Goal: Information Seeking & Learning: Learn about a topic

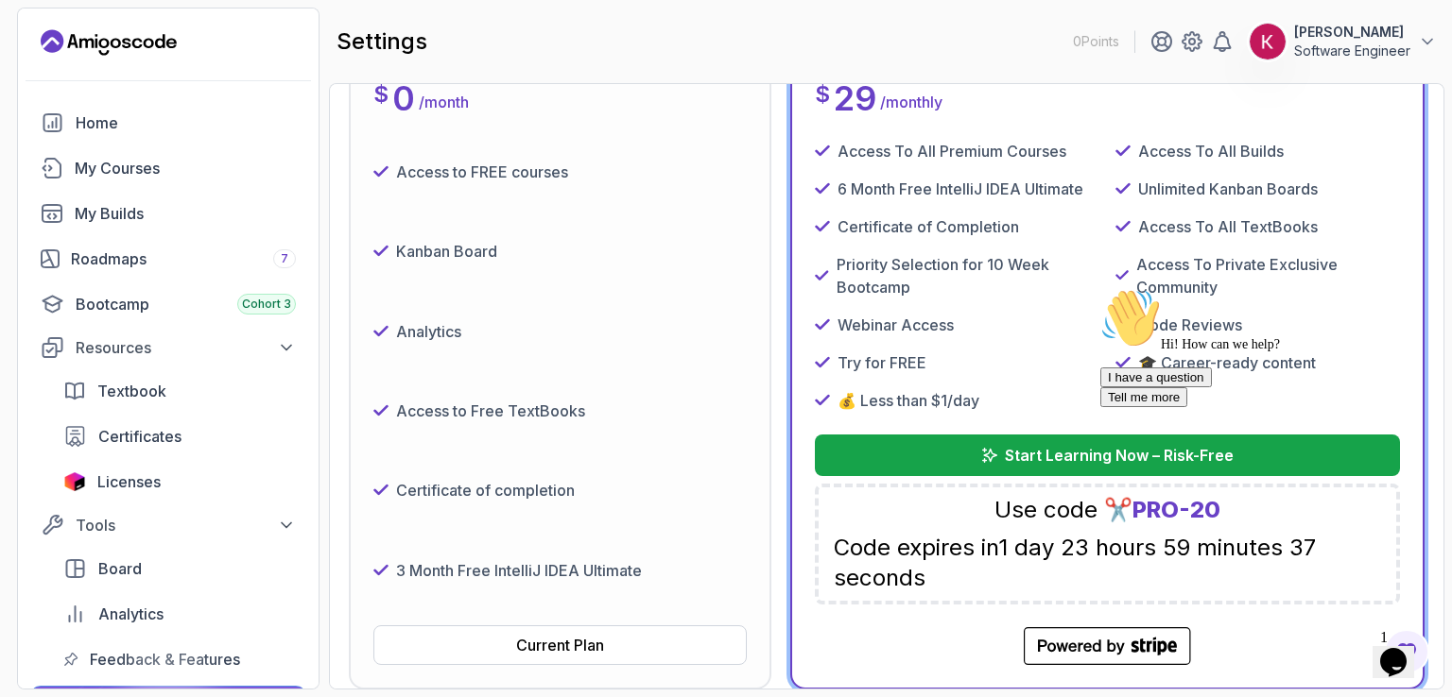
scroll to position [473, 0]
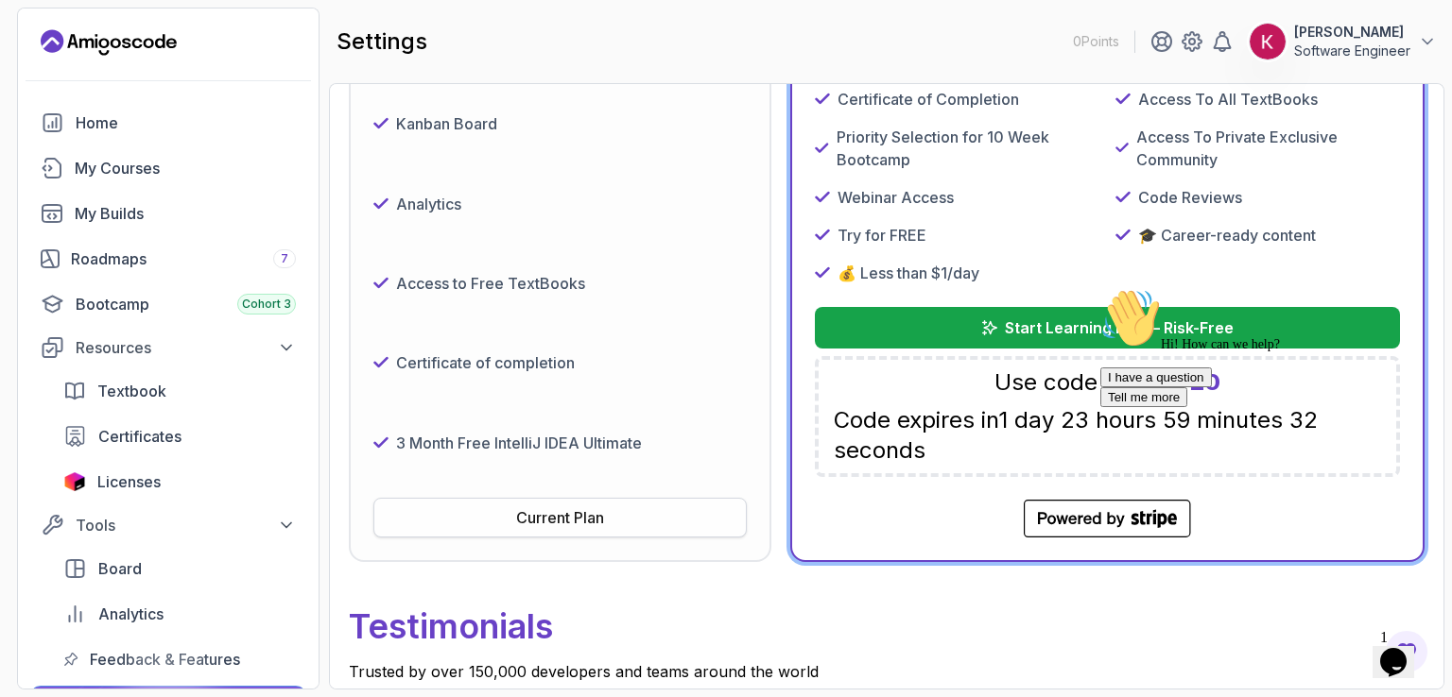
click at [651, 522] on button "Current Plan" at bounding box center [559, 518] width 373 height 40
click at [98, 175] on div "My Courses" at bounding box center [185, 168] width 221 height 23
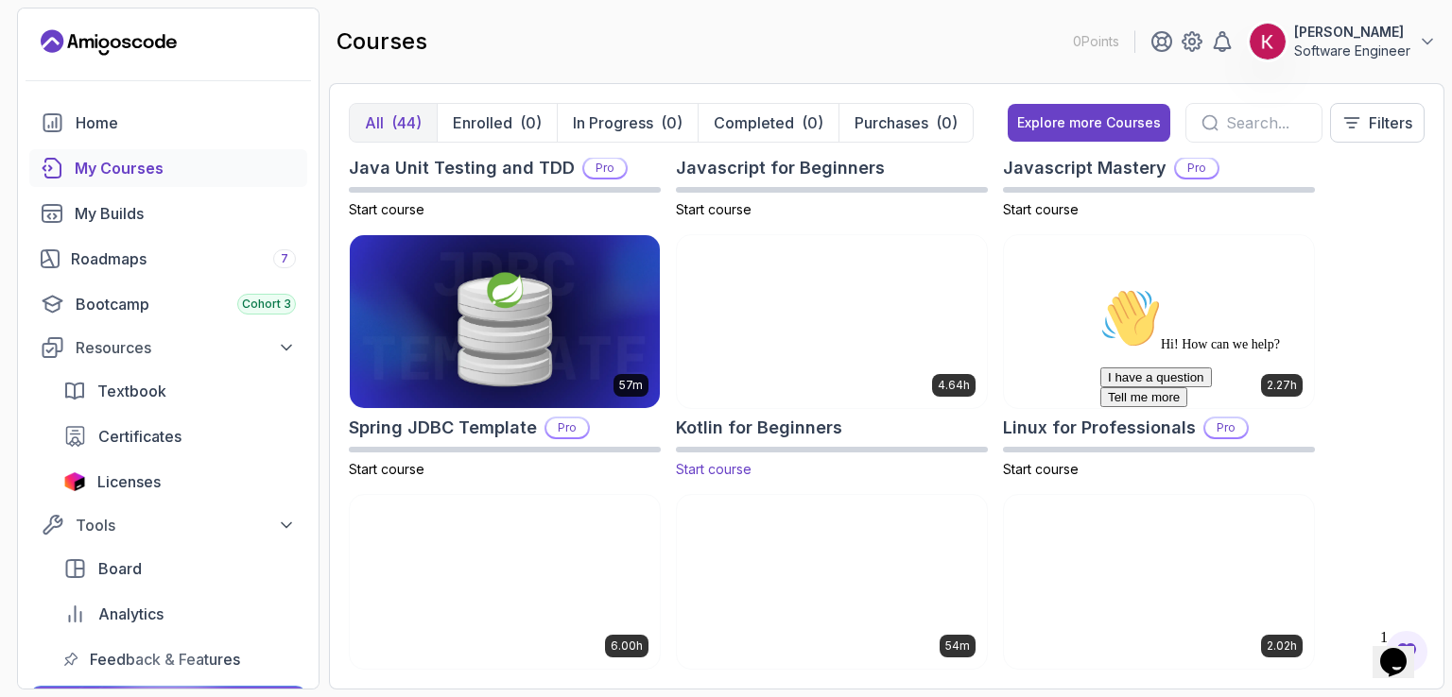
scroll to position [2363, 0]
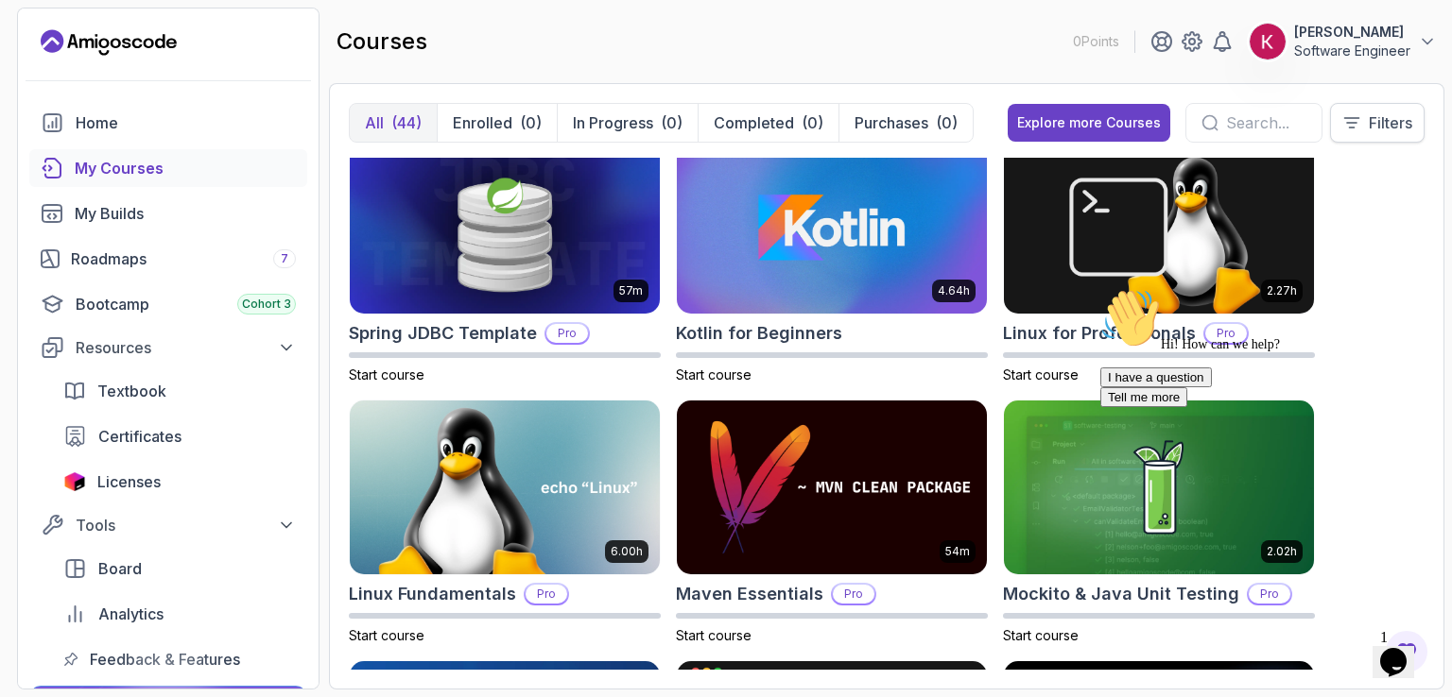
click at [1349, 131] on icon at bounding box center [1351, 122] width 19 height 19
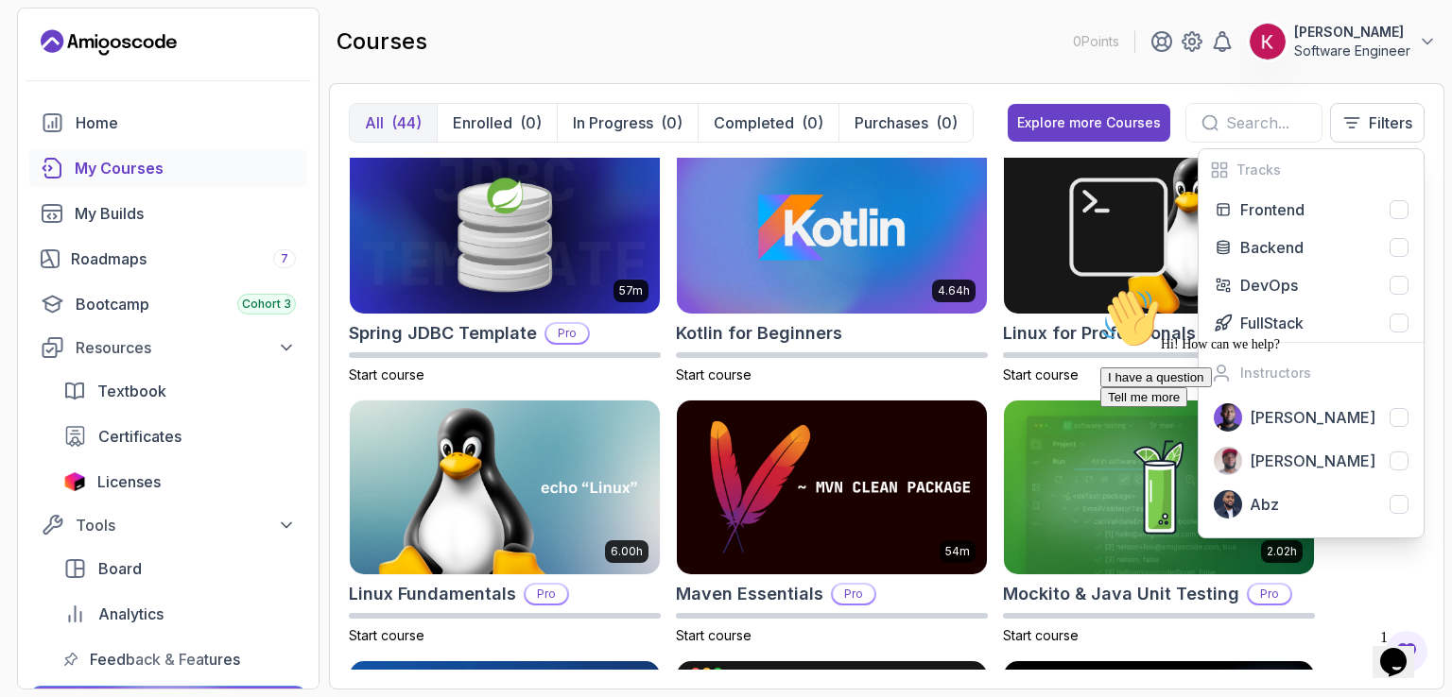
click at [986, 59] on div "courses 0 Points Kayode Osagbemi Software Engineer" at bounding box center [886, 42] width 1115 height 68
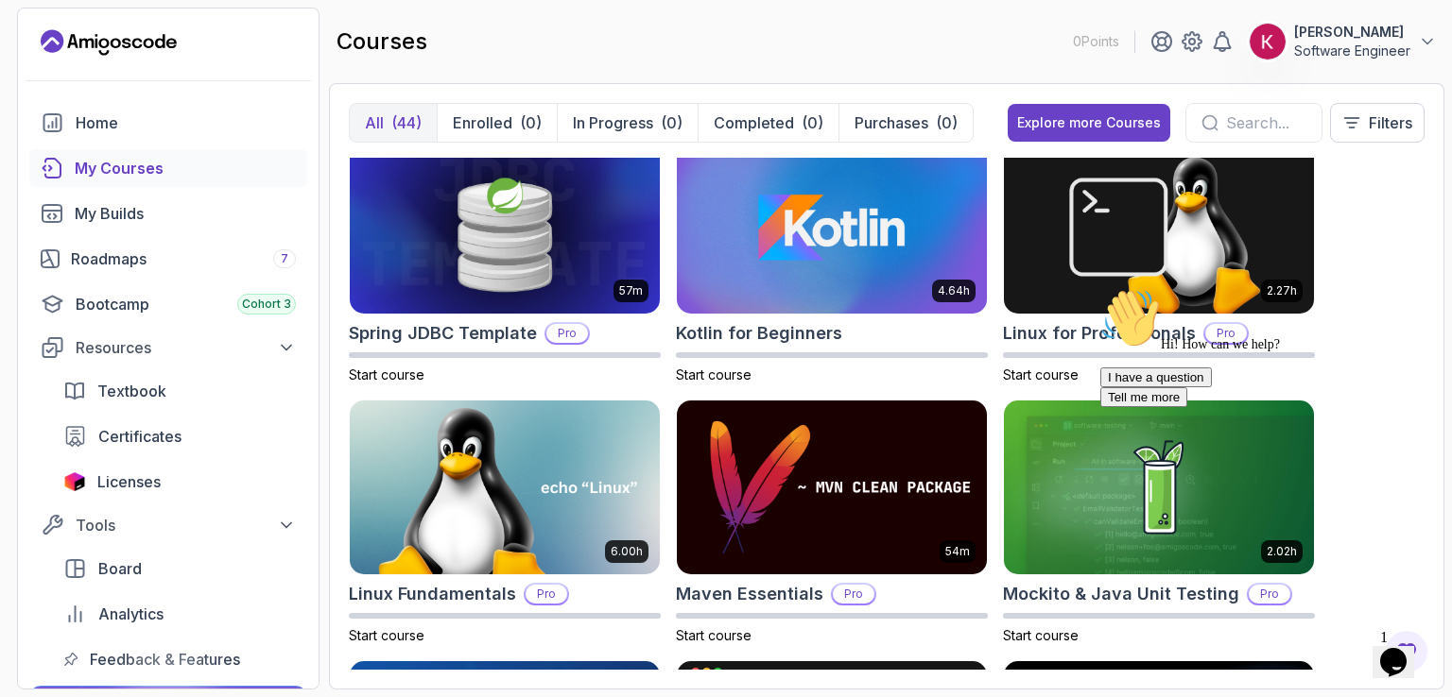
click at [1251, 128] on input "text" at bounding box center [1266, 123] width 80 height 23
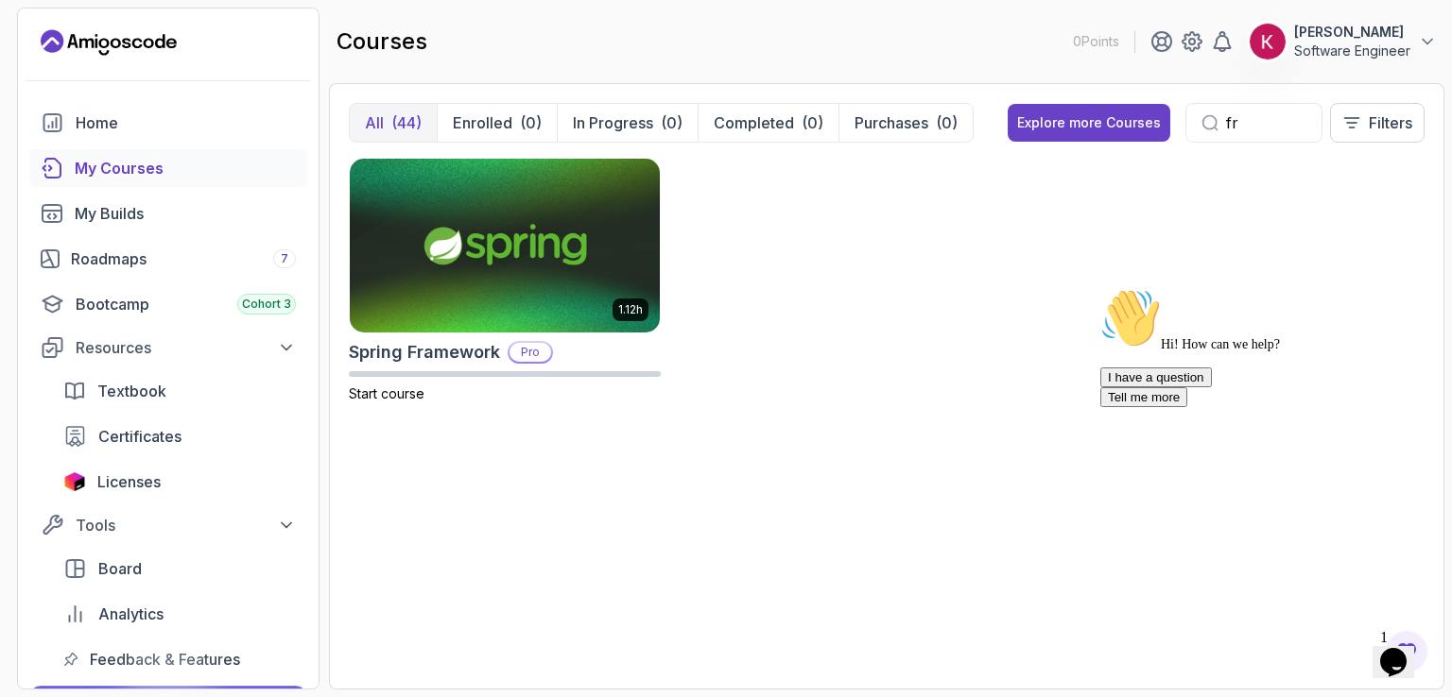
type input "f"
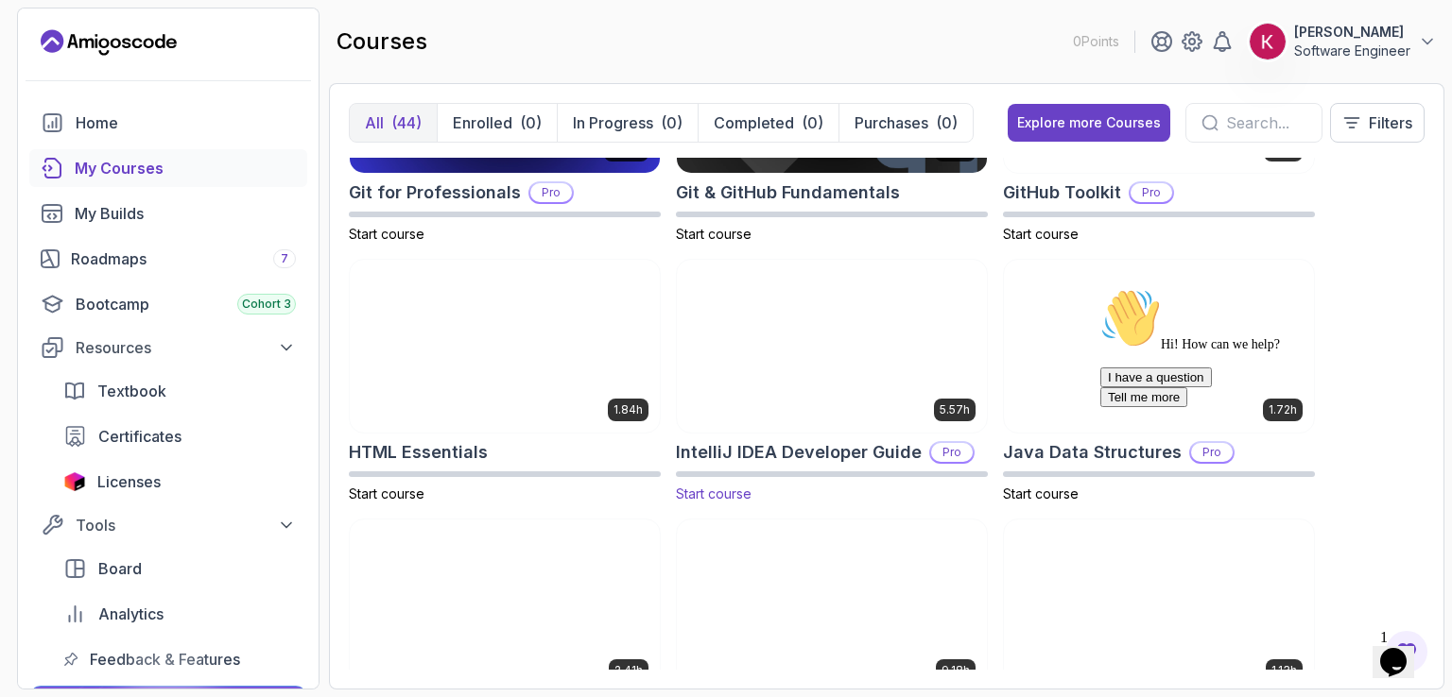
scroll to position [945, 0]
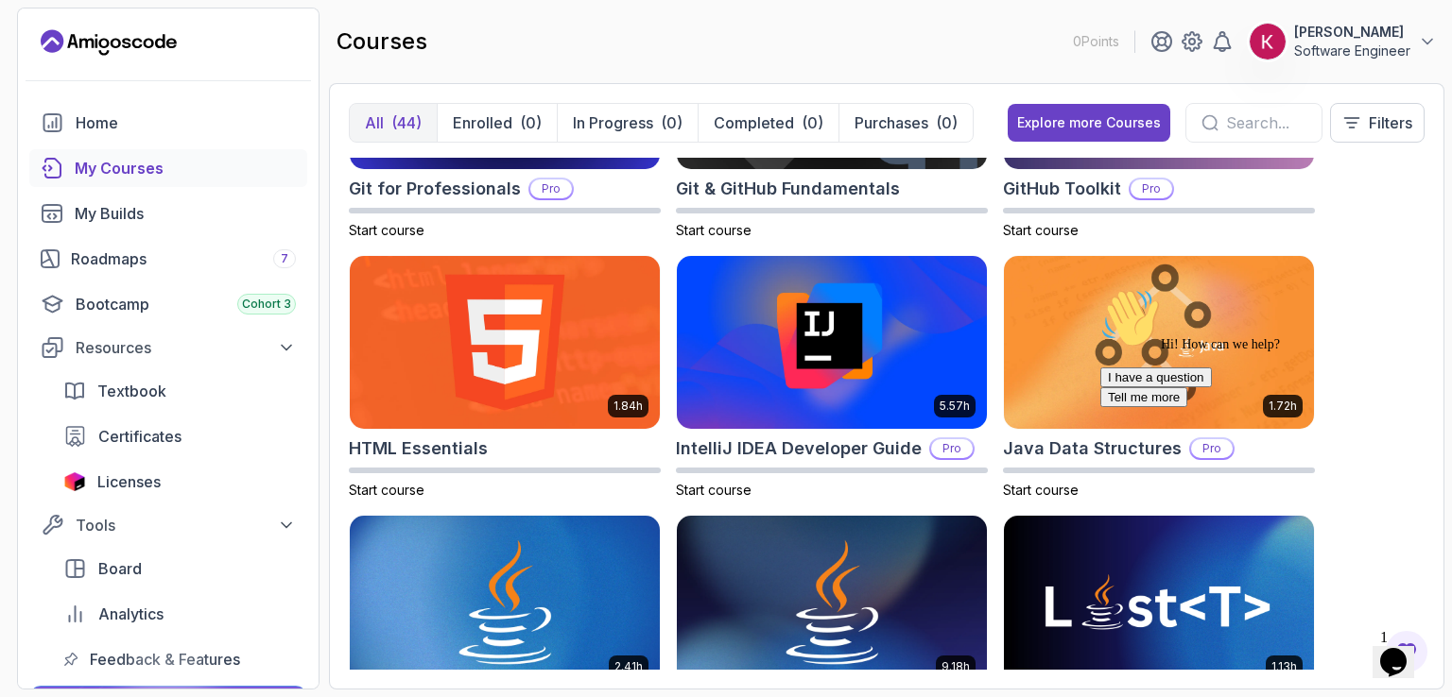
click at [1100, 288] on icon "Chat attention grabber" at bounding box center [1100, 288] width 0 height 0
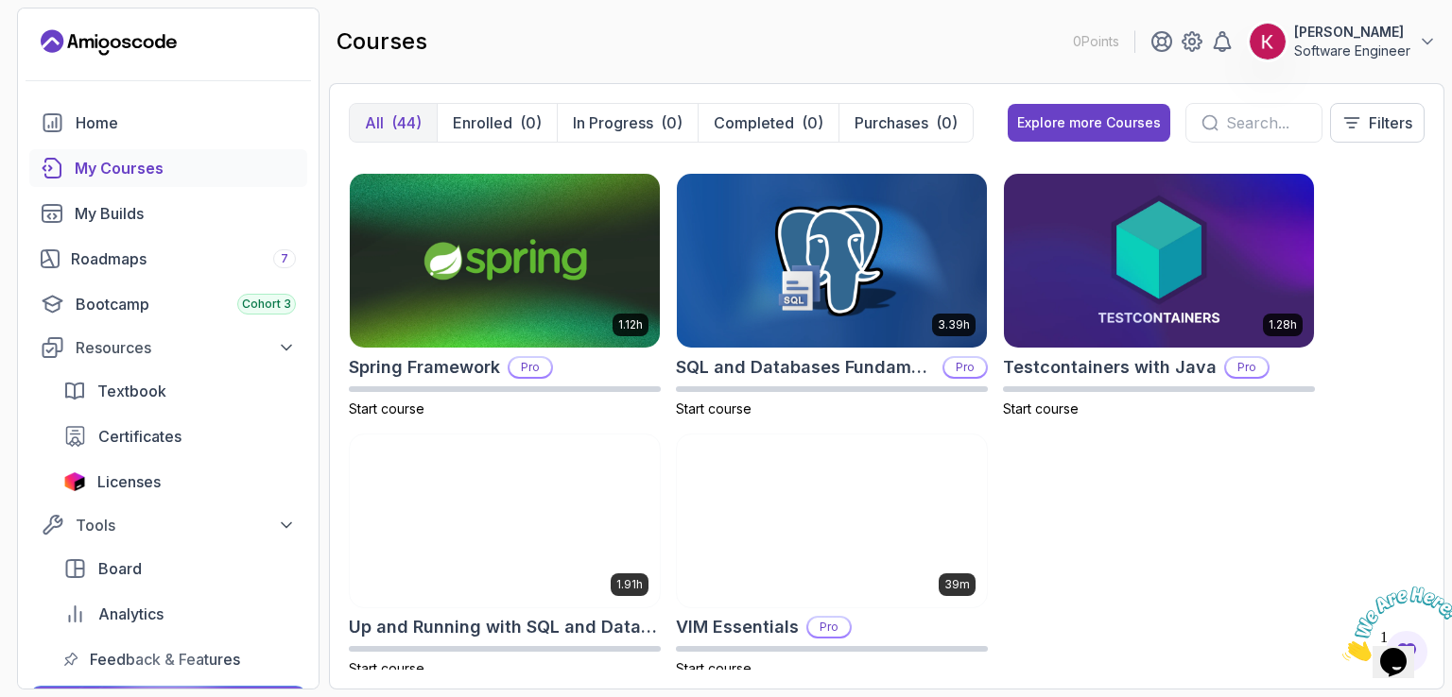
scroll to position [3402, 0]
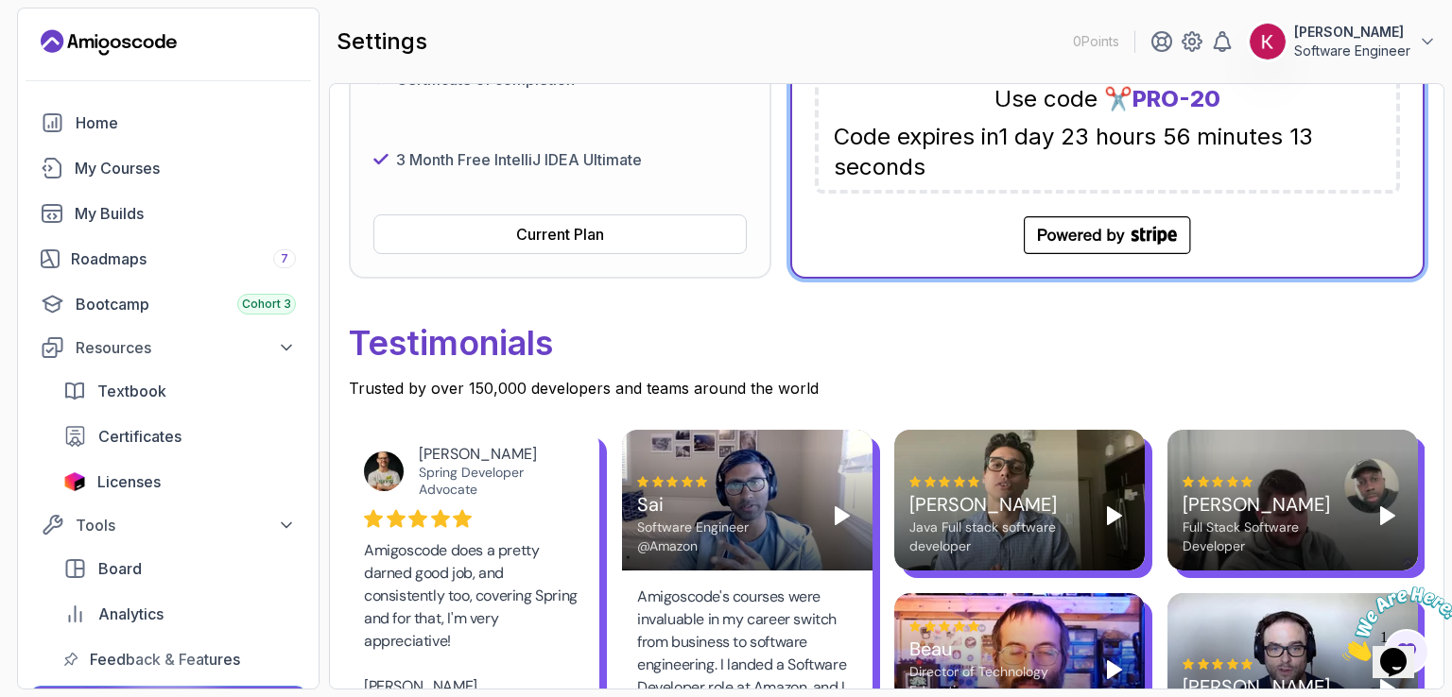
scroll to position [567, 0]
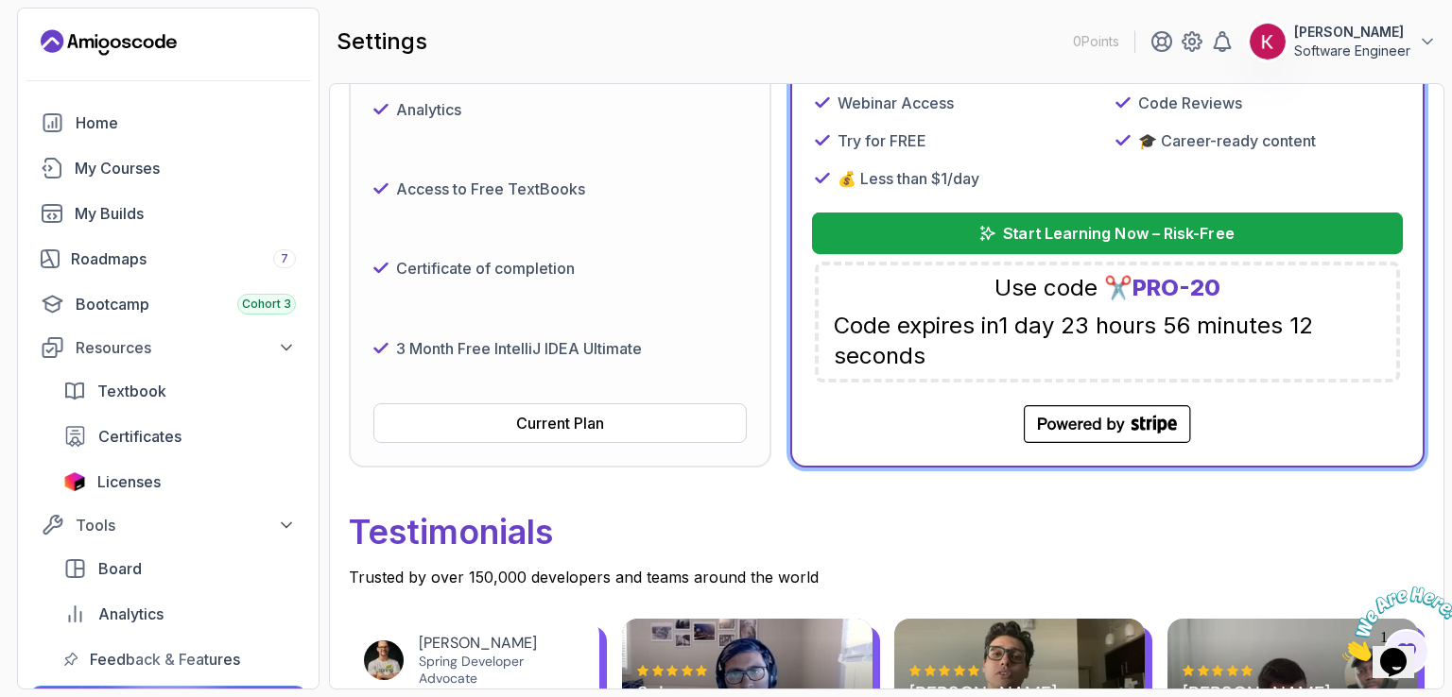
click at [1104, 235] on p "Start Learning Now – Risk-Free" at bounding box center [1119, 233] width 231 height 23
